Goal: Check status: Check status

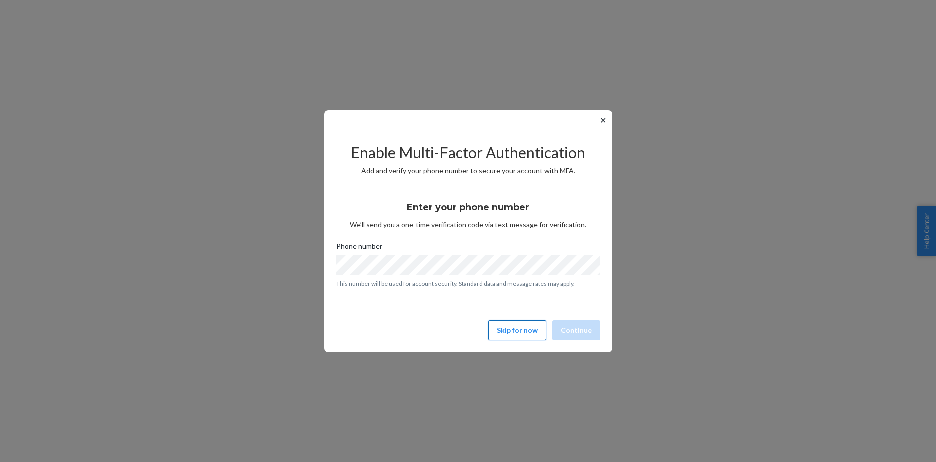
click at [520, 334] on button "Skip for now" at bounding box center [517, 330] width 58 height 20
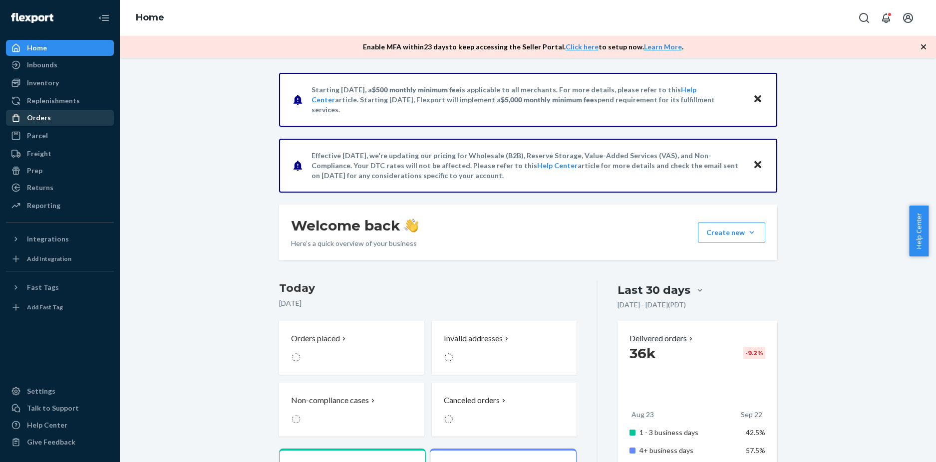
click at [57, 116] on div "Orders" at bounding box center [60, 118] width 106 height 14
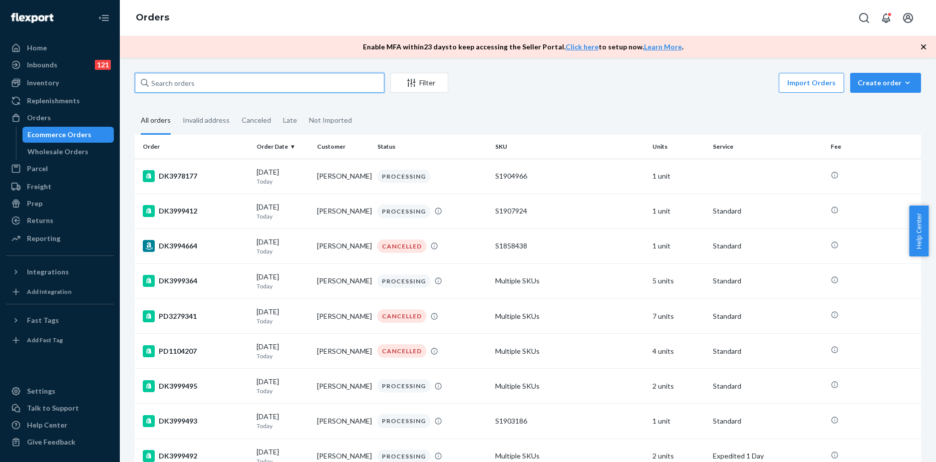
click at [220, 81] on input "text" at bounding box center [259, 83] width 249 height 20
paste input "DK3978177"
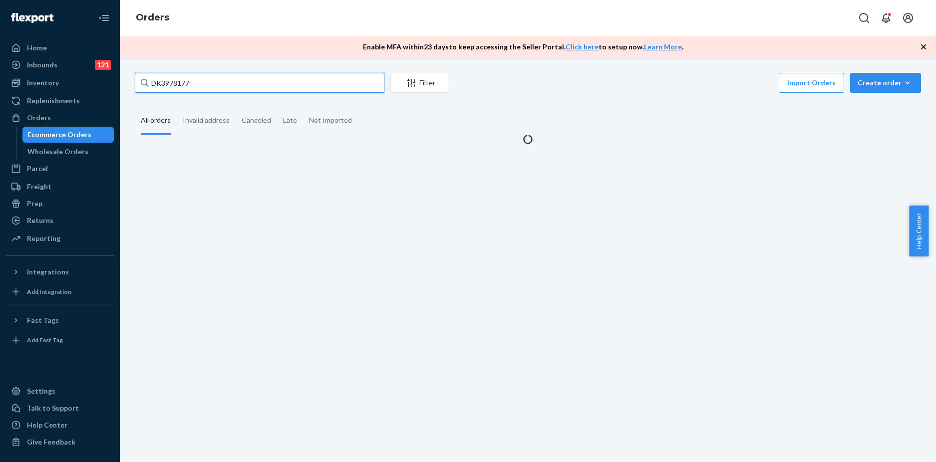
type input "DK3978177"
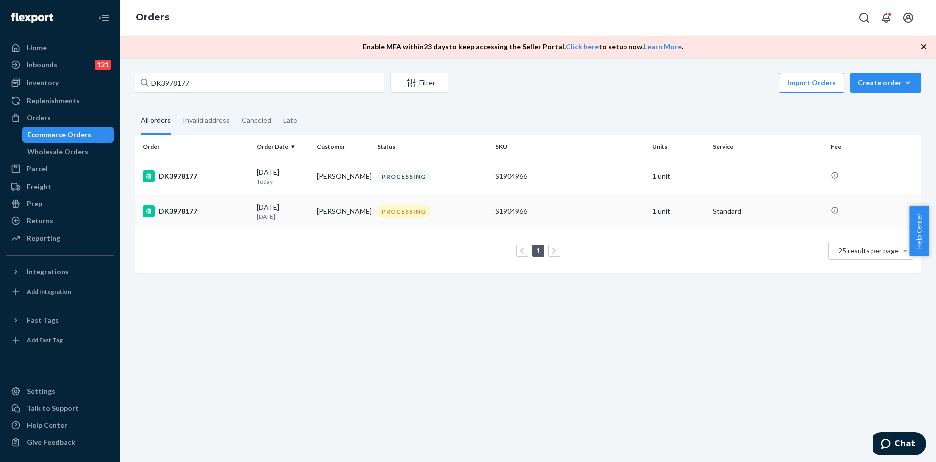
click at [211, 211] on div "DK3978177" at bounding box center [196, 211] width 106 height 12
